Goal: Find specific page/section: Find specific page/section

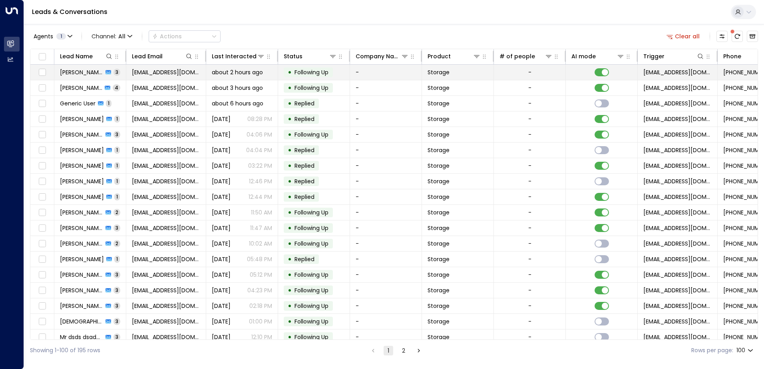
click at [84, 71] on span "[PERSON_NAME]" at bounding box center [81, 72] width 43 height 8
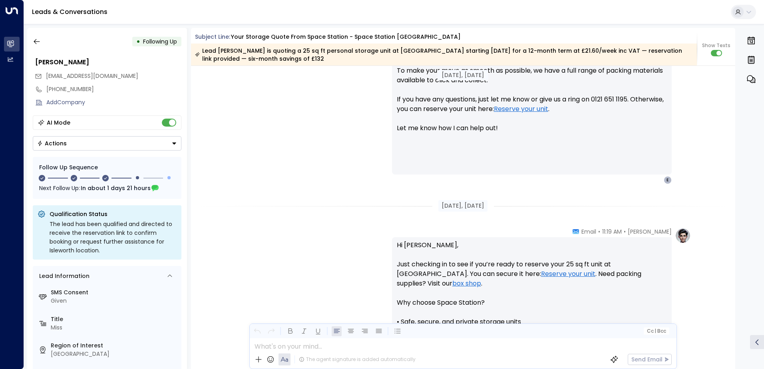
scroll to position [428, 0]
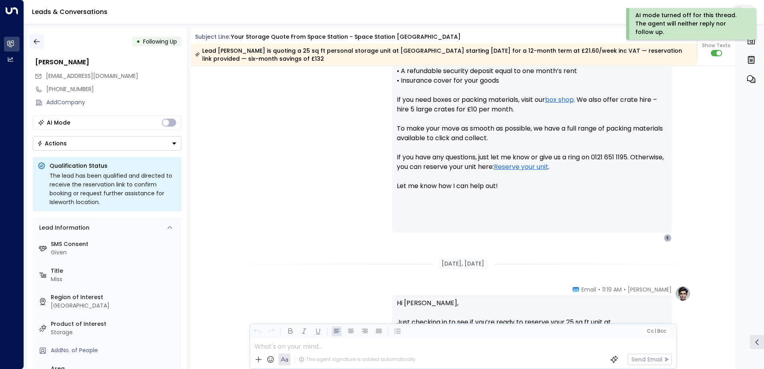
click at [36, 40] on icon "button" at bounding box center [37, 41] width 6 height 5
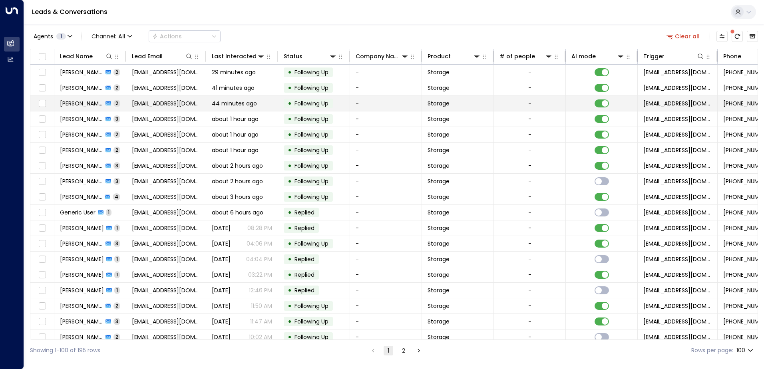
click at [77, 101] on span "[PERSON_NAME]" at bounding box center [81, 103] width 43 height 8
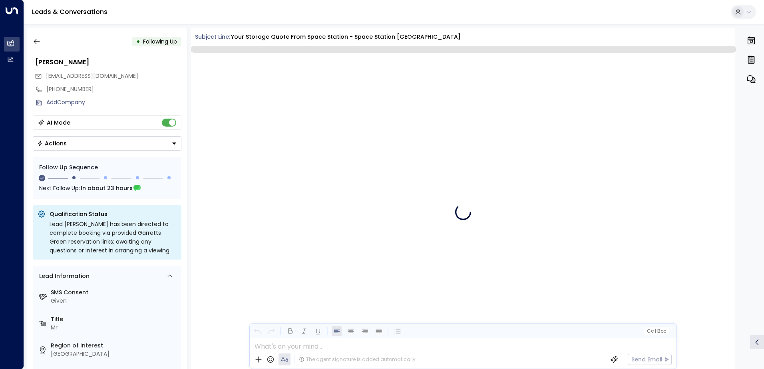
scroll to position [602, 0]
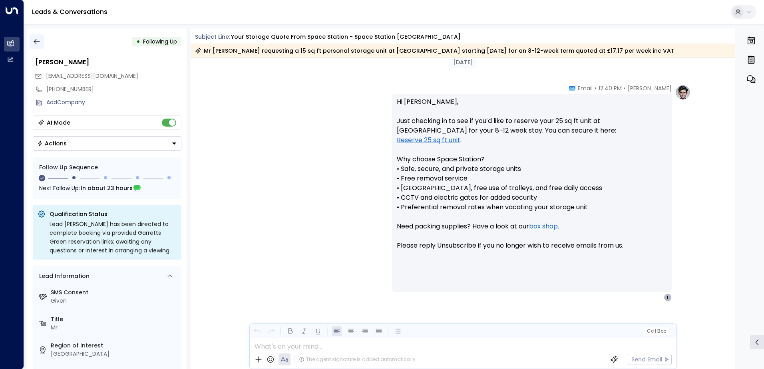
click at [38, 44] on icon "button" at bounding box center [37, 42] width 8 height 8
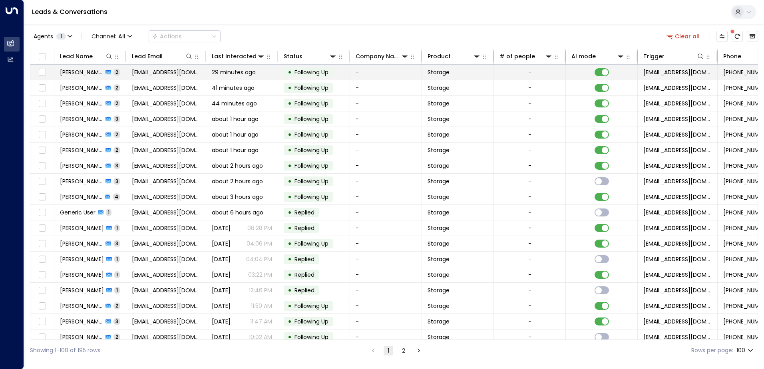
click at [70, 71] on span "[PERSON_NAME]" at bounding box center [81, 72] width 43 height 8
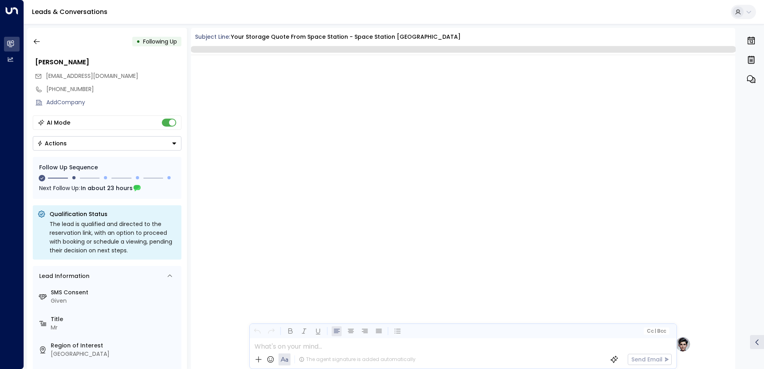
scroll to position [640, 0]
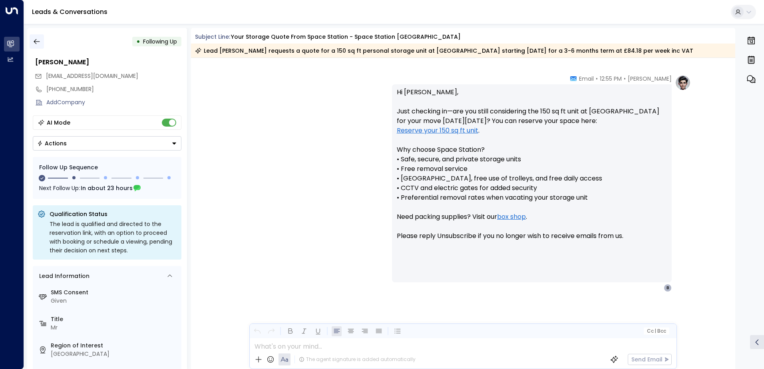
click at [34, 43] on icon "button" at bounding box center [37, 42] width 8 height 8
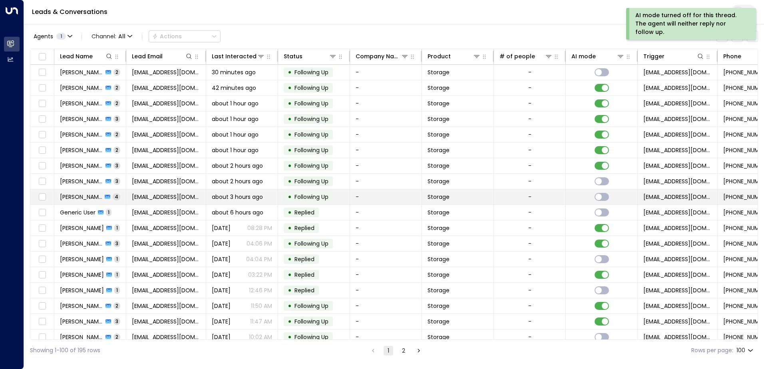
click at [113, 198] on span "4" at bounding box center [117, 196] width 8 height 7
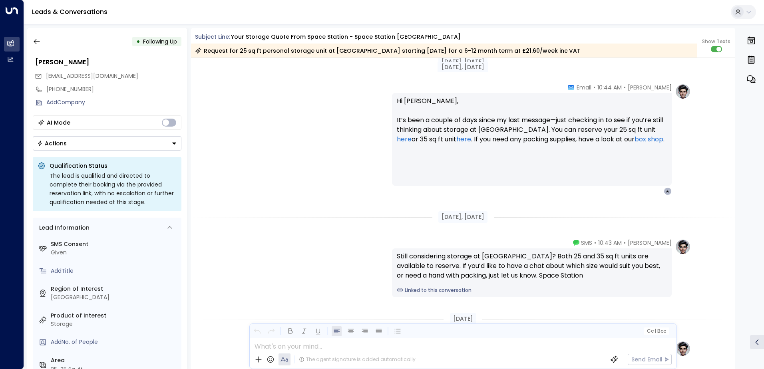
scroll to position [861, 0]
click at [36, 44] on icon "button" at bounding box center [37, 42] width 8 height 8
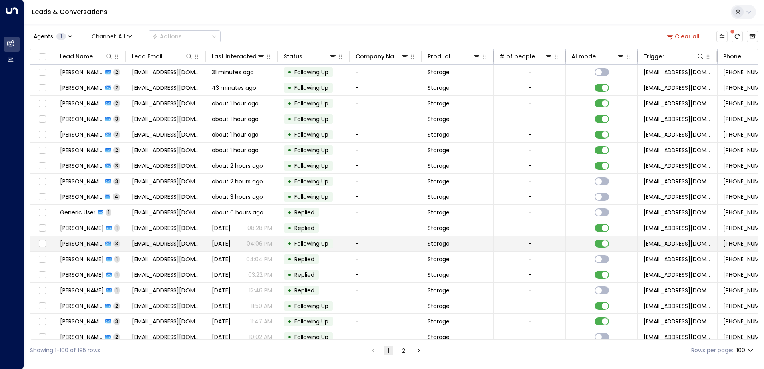
click at [84, 244] on span "[PERSON_NAME]" at bounding box center [81, 244] width 43 height 8
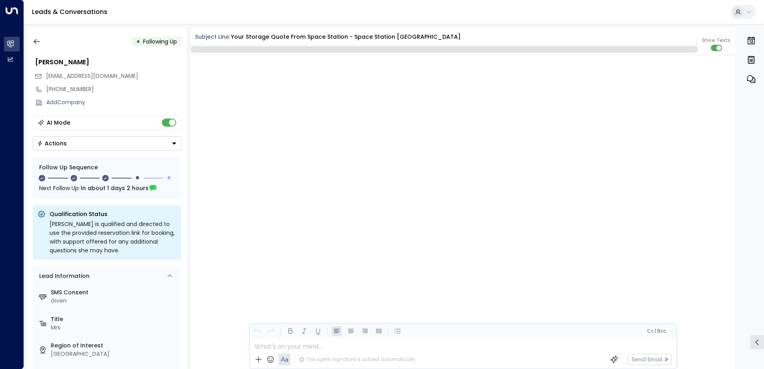
scroll to position [984, 0]
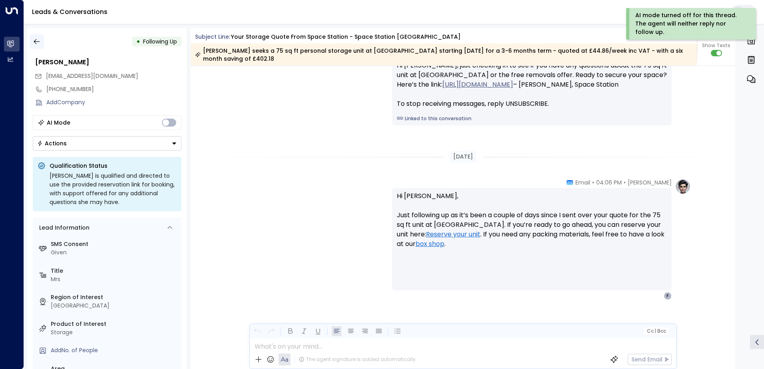
click at [35, 44] on icon "button" at bounding box center [37, 42] width 8 height 8
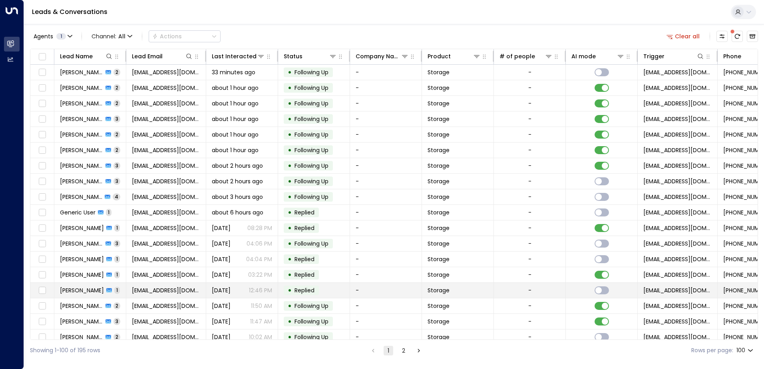
click at [88, 290] on span "[PERSON_NAME]" at bounding box center [82, 290] width 44 height 8
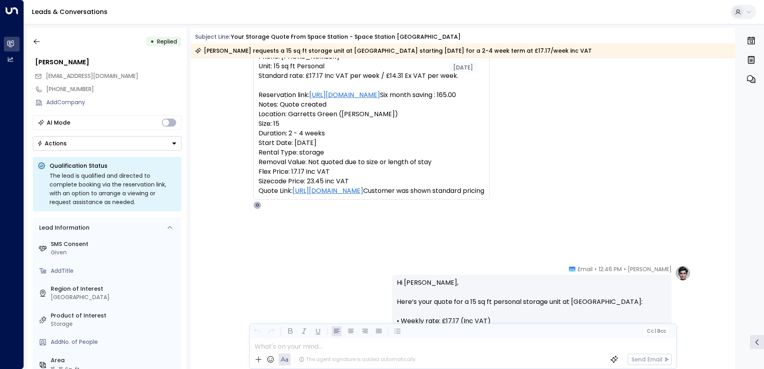
scroll to position [61, 0]
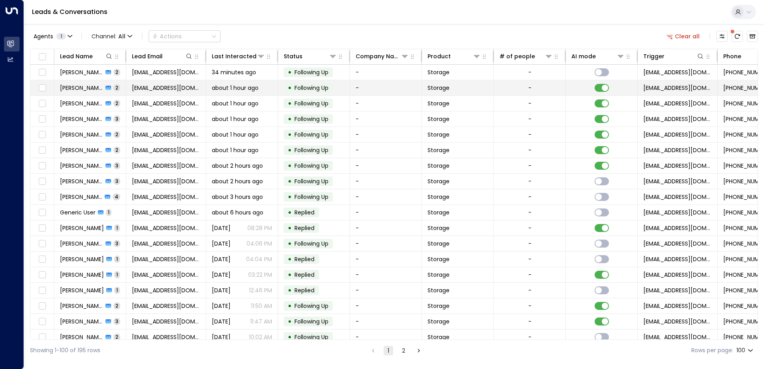
click at [86, 88] on span "[PERSON_NAME]" at bounding box center [81, 88] width 43 height 8
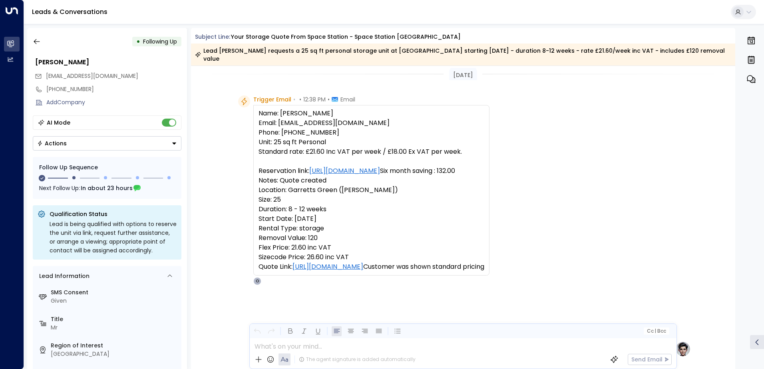
scroll to position [1, 0]
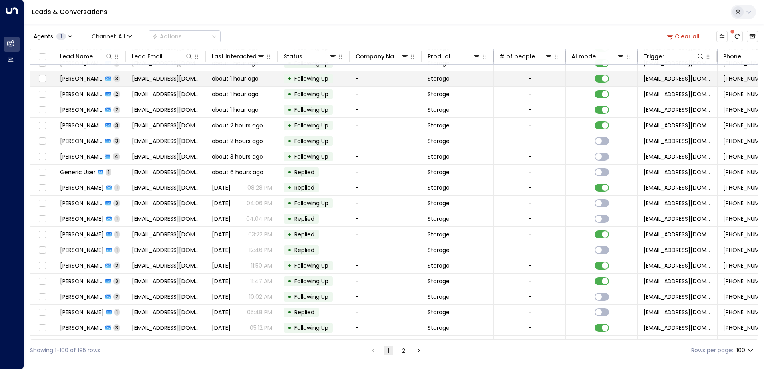
scroll to position [80, 0]
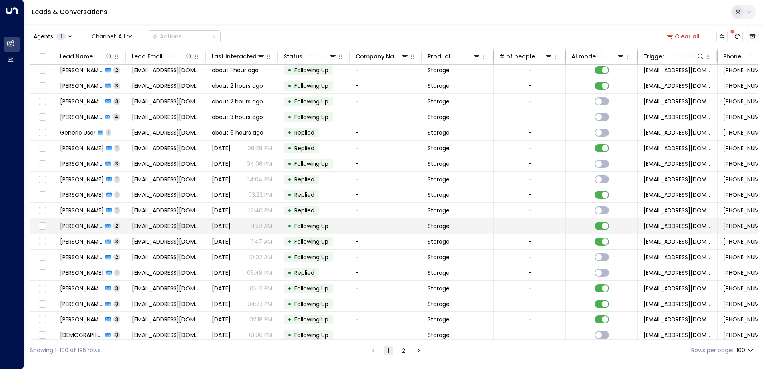
click at [88, 226] on span "[PERSON_NAME]" at bounding box center [81, 226] width 43 height 8
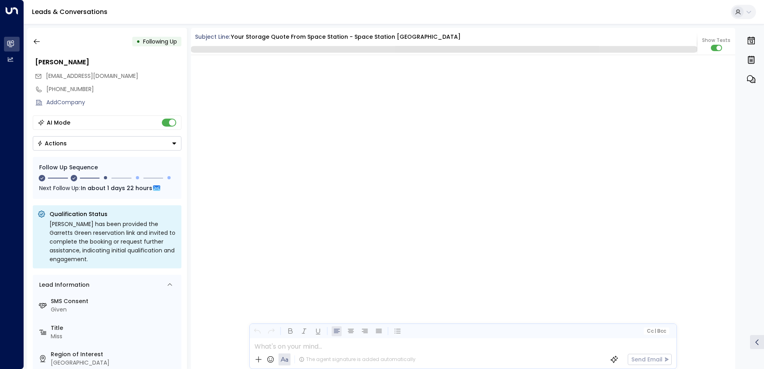
scroll to position [761, 0]
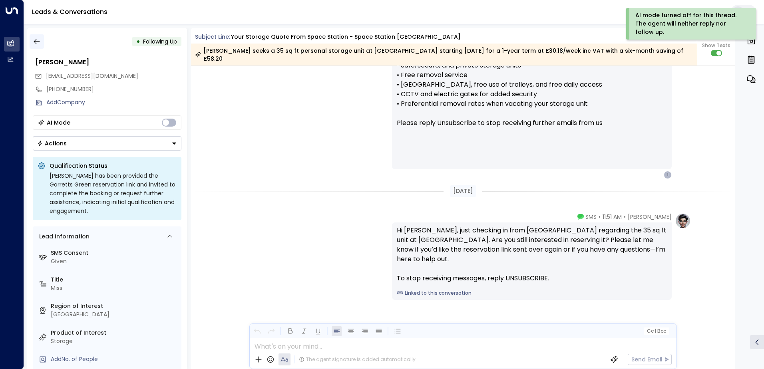
click at [40, 43] on icon "button" at bounding box center [37, 42] width 8 height 8
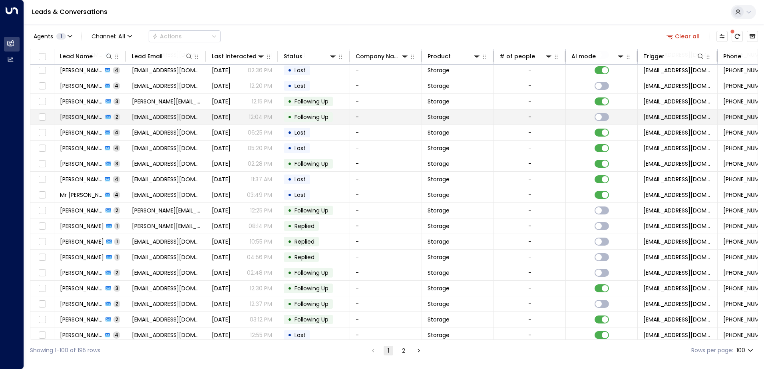
scroll to position [559, 0]
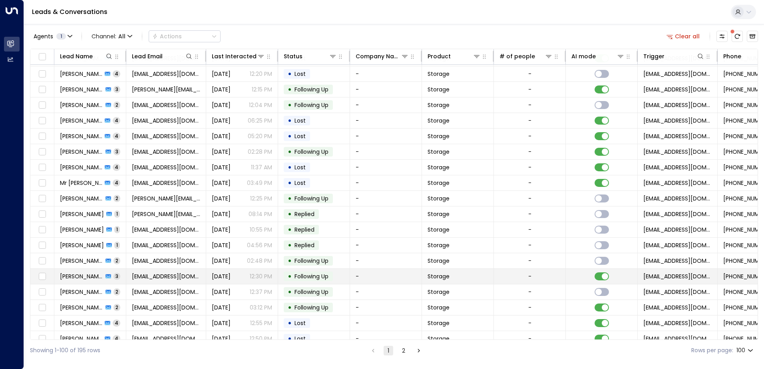
click at [114, 273] on td "[PERSON_NAME] 3" at bounding box center [90, 276] width 72 height 15
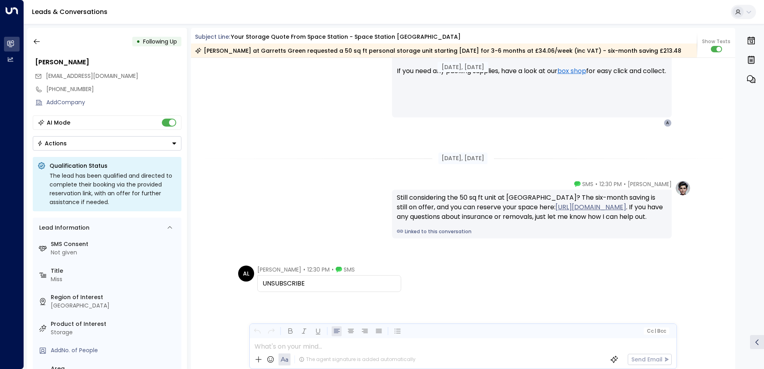
scroll to position [1418, 0]
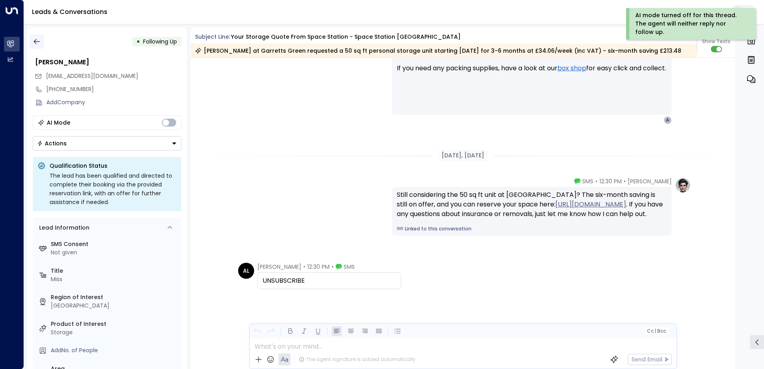
click at [37, 44] on icon "button" at bounding box center [37, 42] width 8 height 8
